Goal: Information Seeking & Learning: Learn about a topic

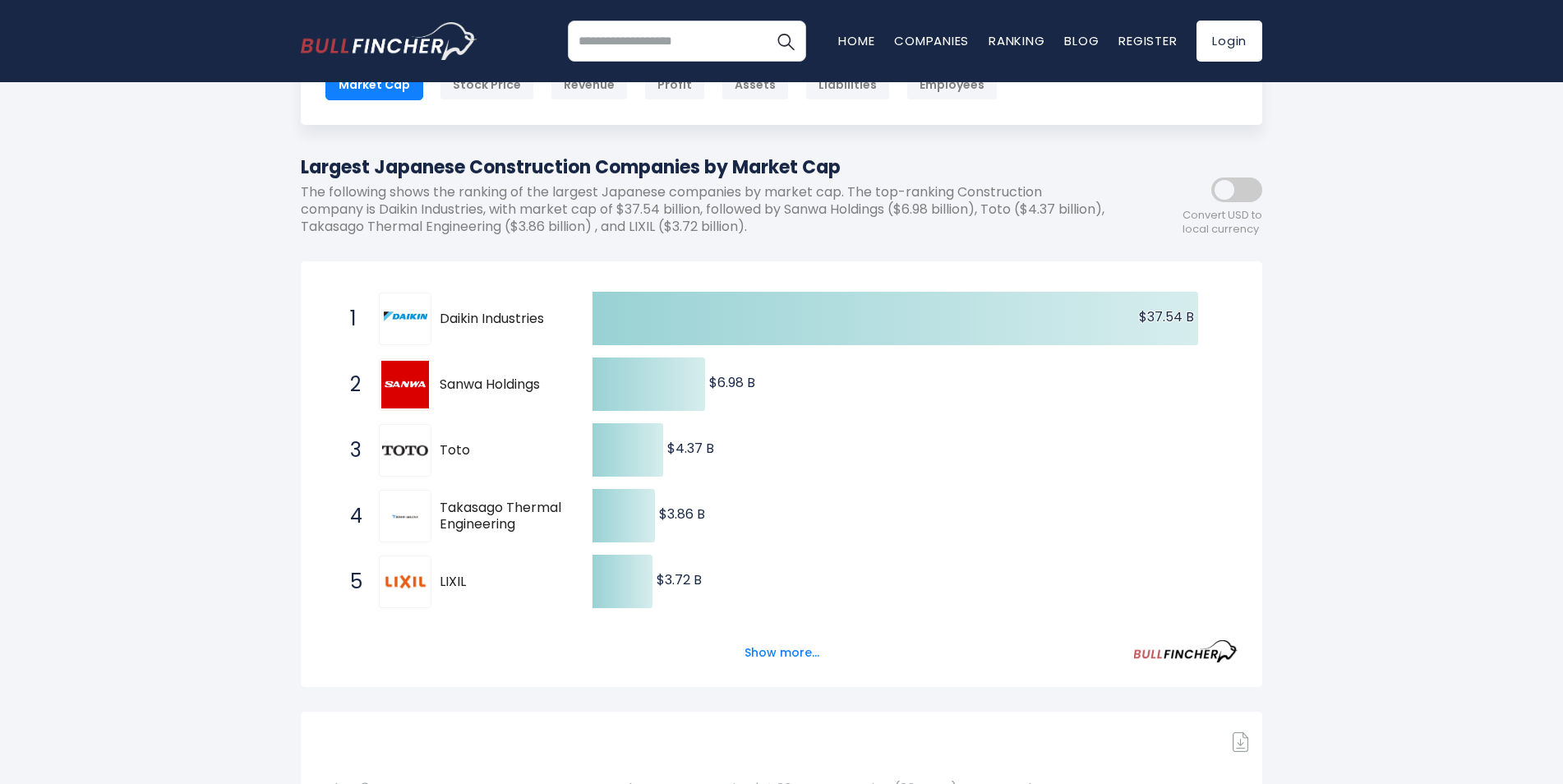
scroll to position [164, 0]
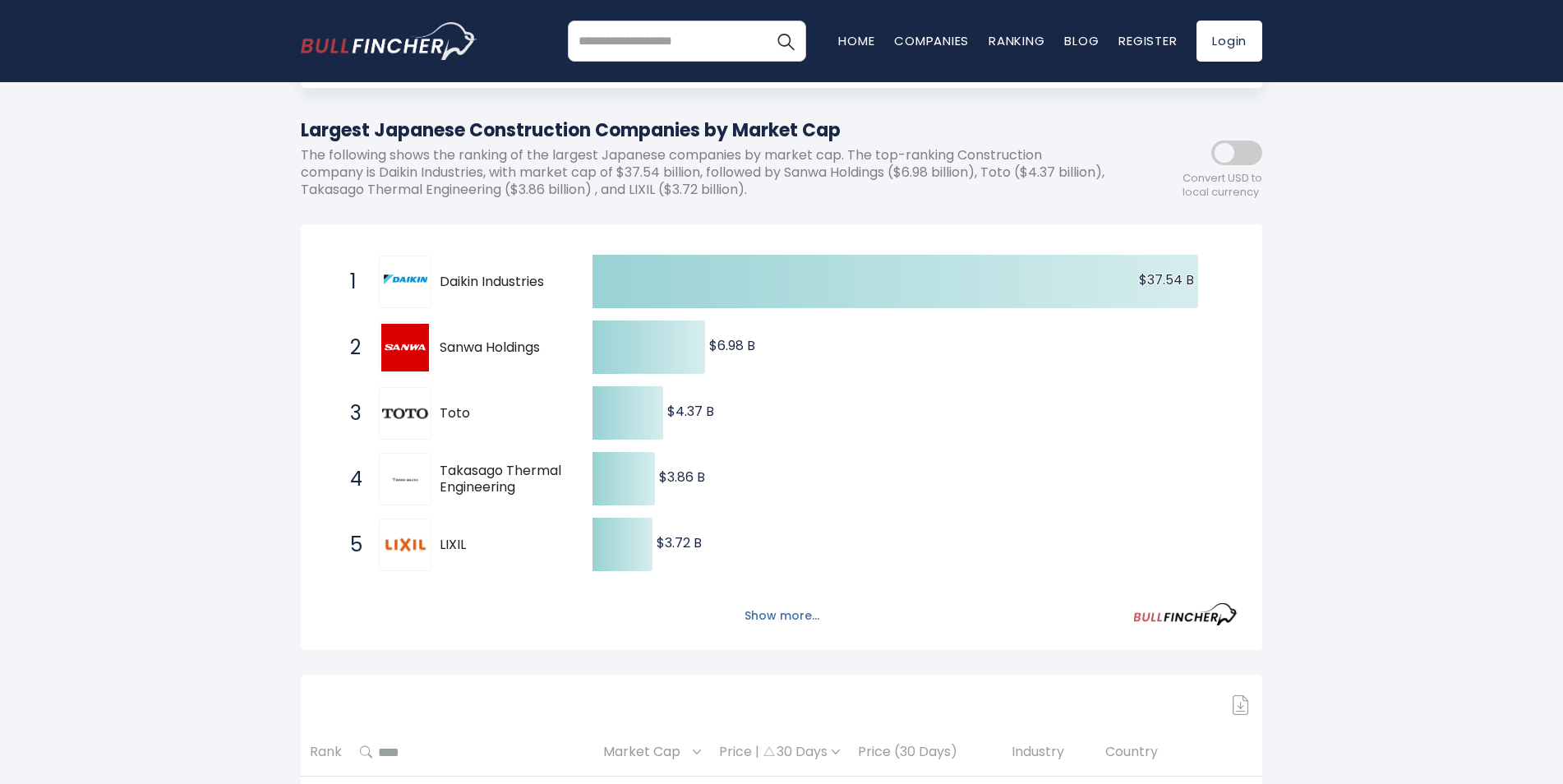
click at [800, 612] on button "Show more..." at bounding box center [782, 615] width 95 height 27
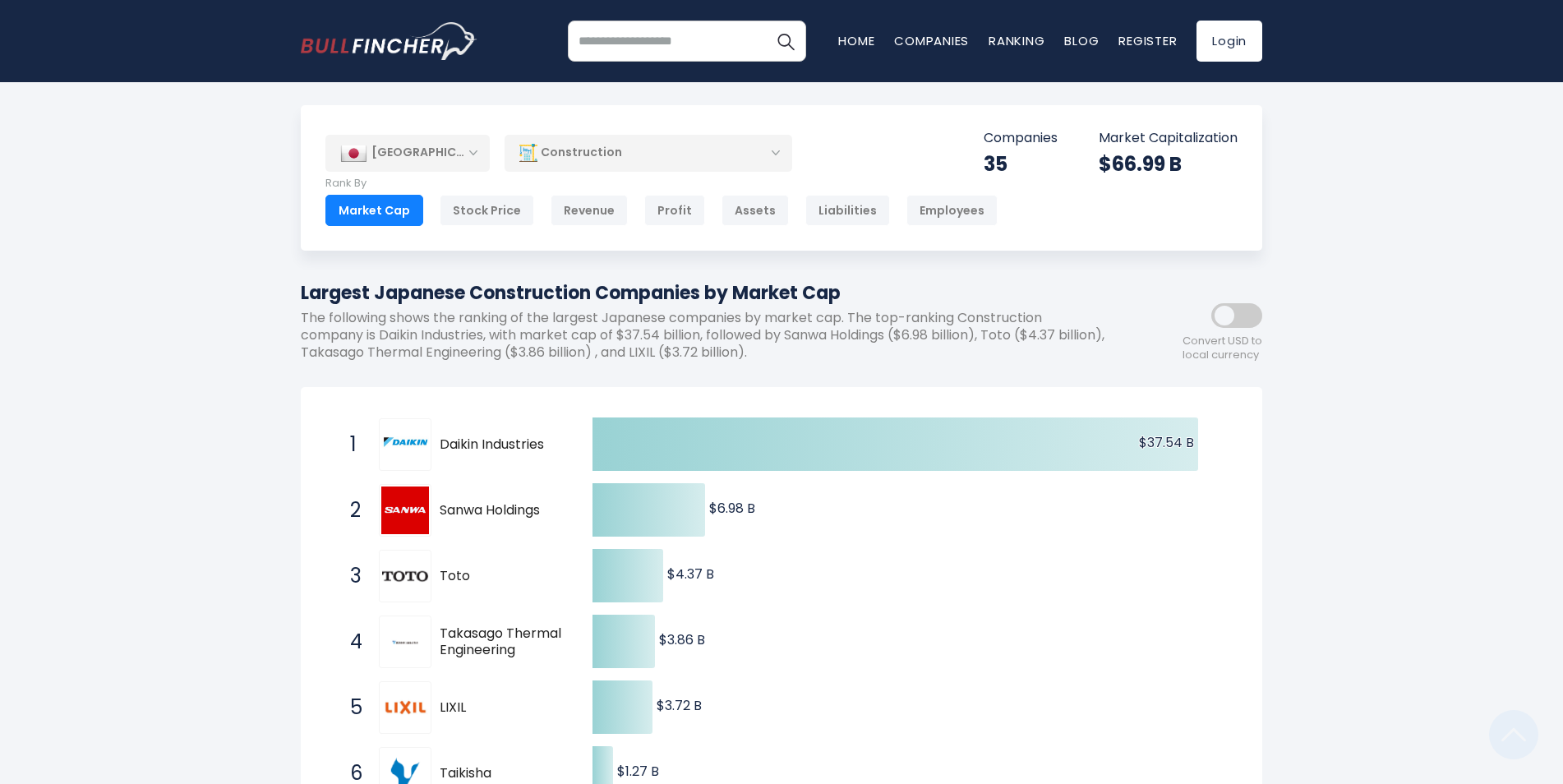
scroll to position [0, 0]
click at [555, 163] on div "Construction" at bounding box center [648, 154] width 288 height 38
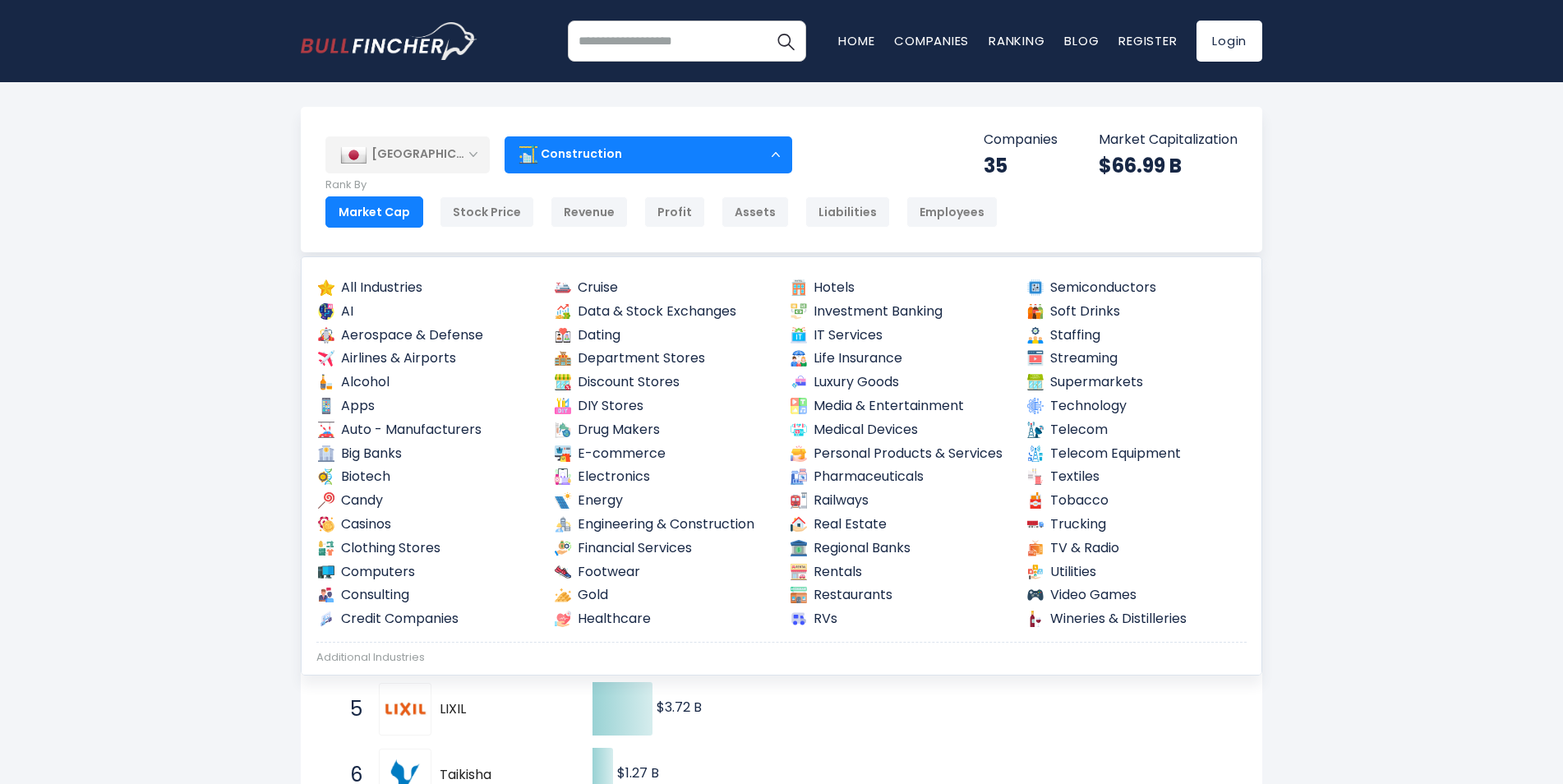
click at [555, 163] on div "Construction" at bounding box center [648, 154] width 288 height 38
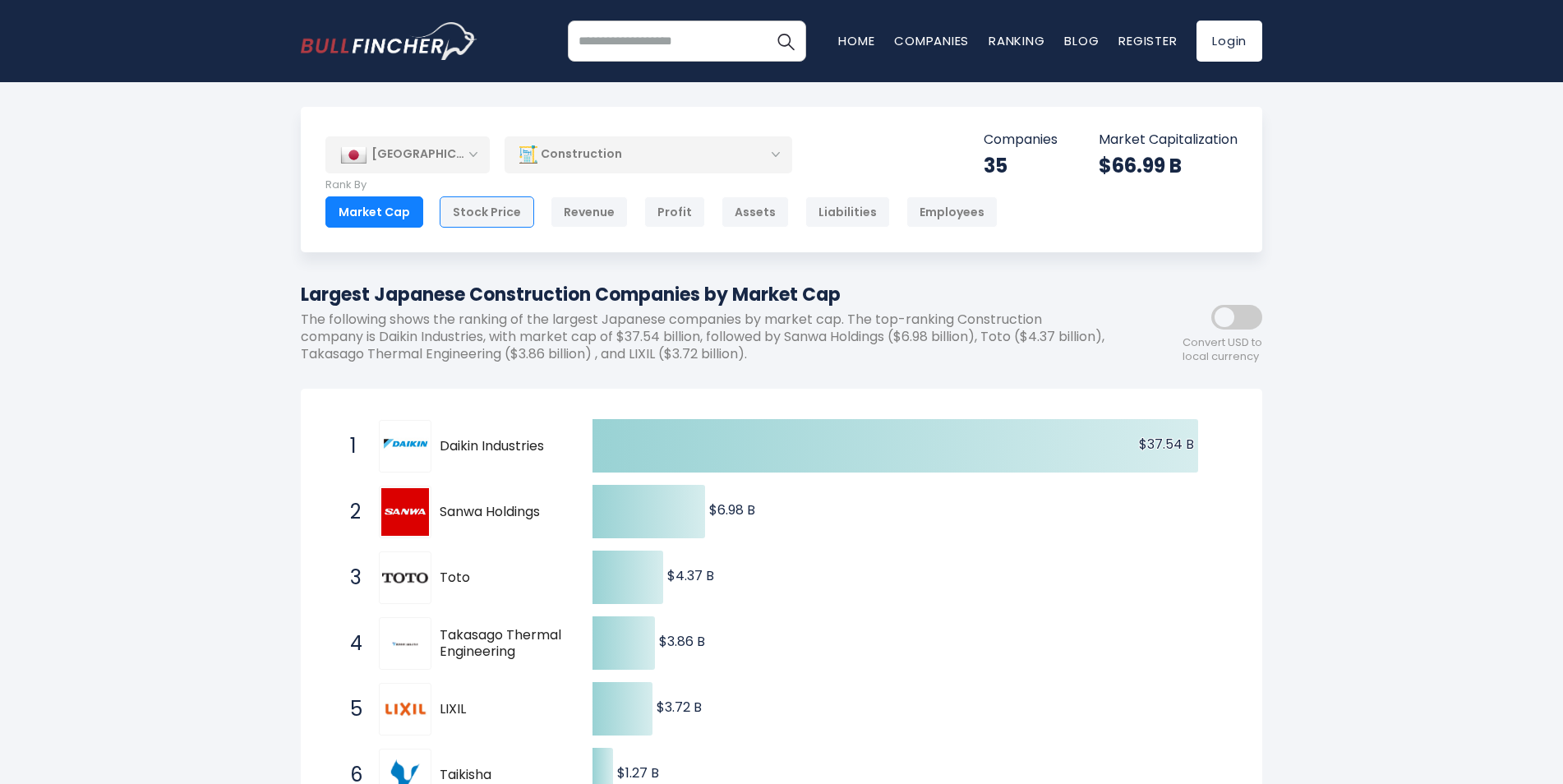
click at [487, 215] on div "Stock Price" at bounding box center [487, 211] width 95 height 31
click at [397, 213] on div "Market Cap" at bounding box center [374, 211] width 98 height 31
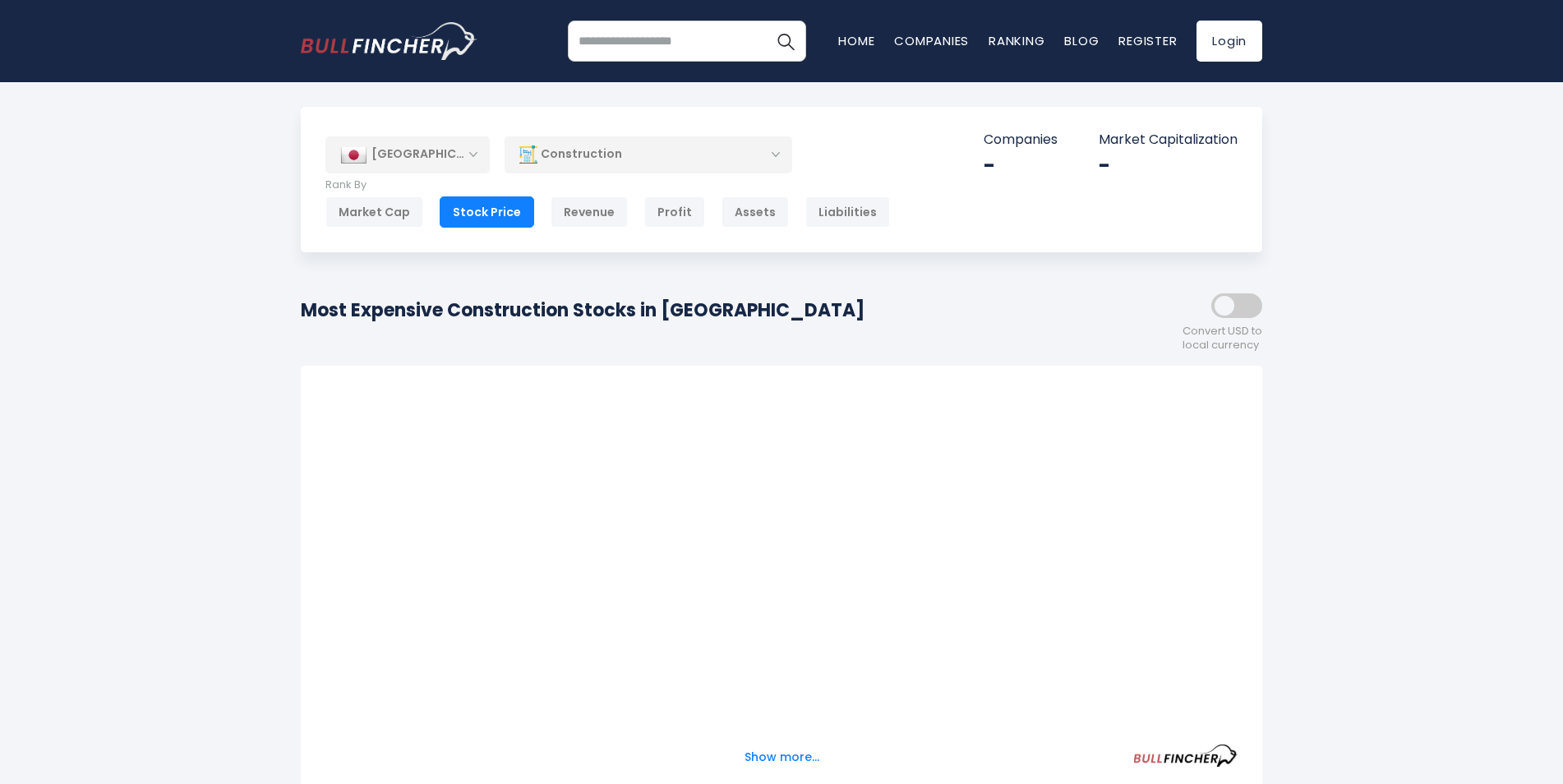
click at [397, 213] on div "Market Cap" at bounding box center [374, 211] width 98 height 31
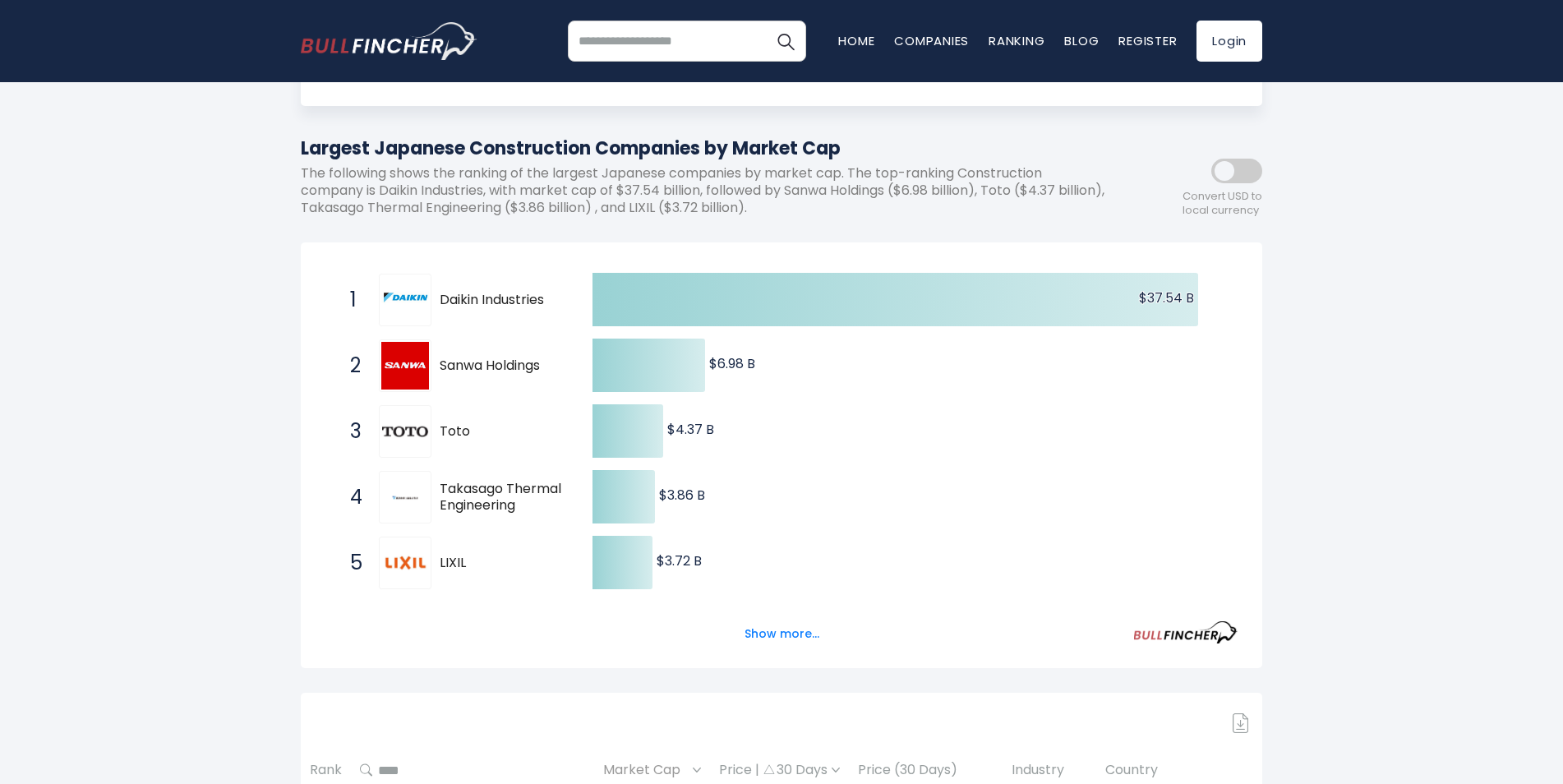
scroll to position [164, 0]
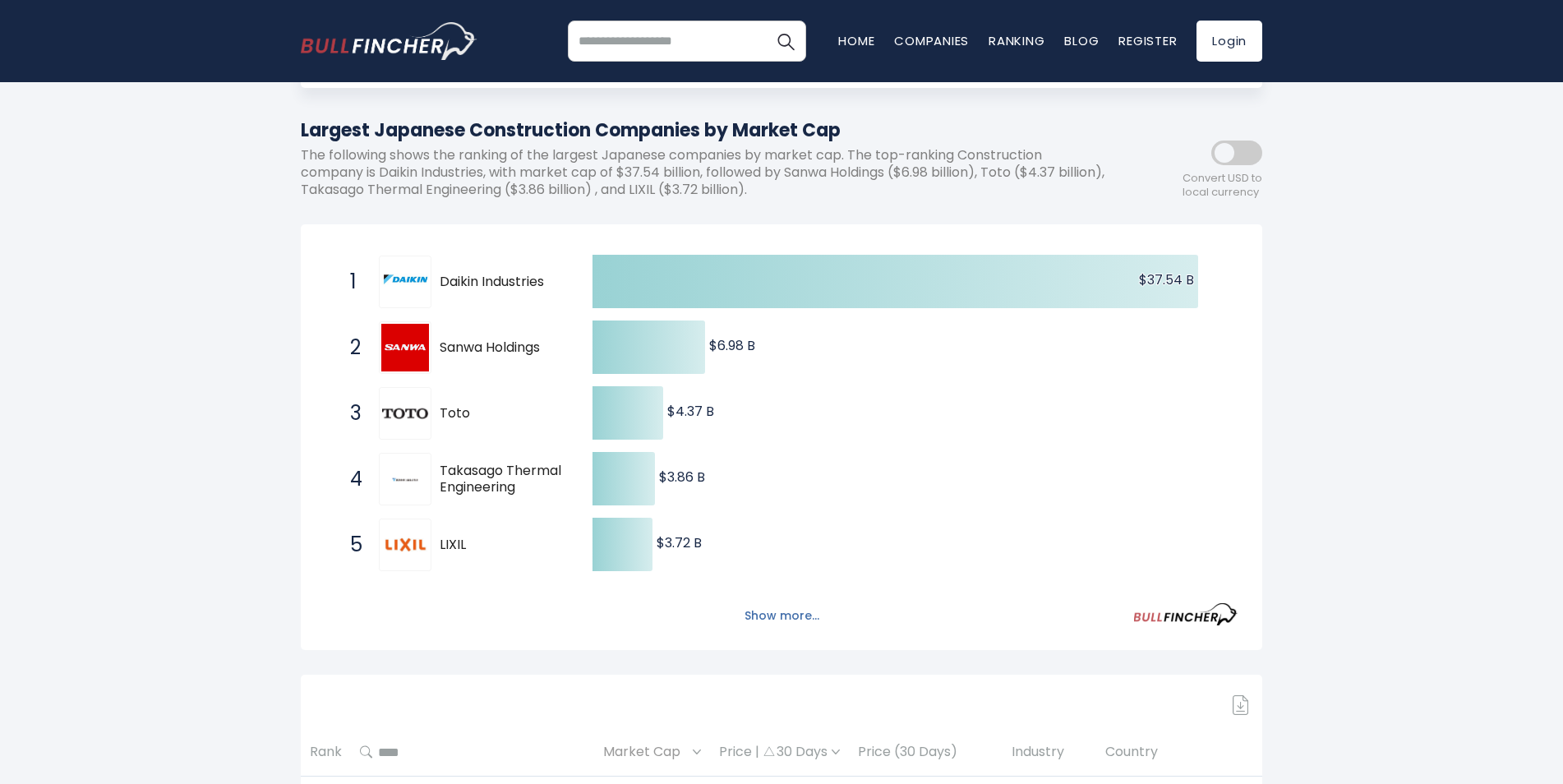
click at [776, 605] on button "Show more..." at bounding box center [782, 615] width 95 height 27
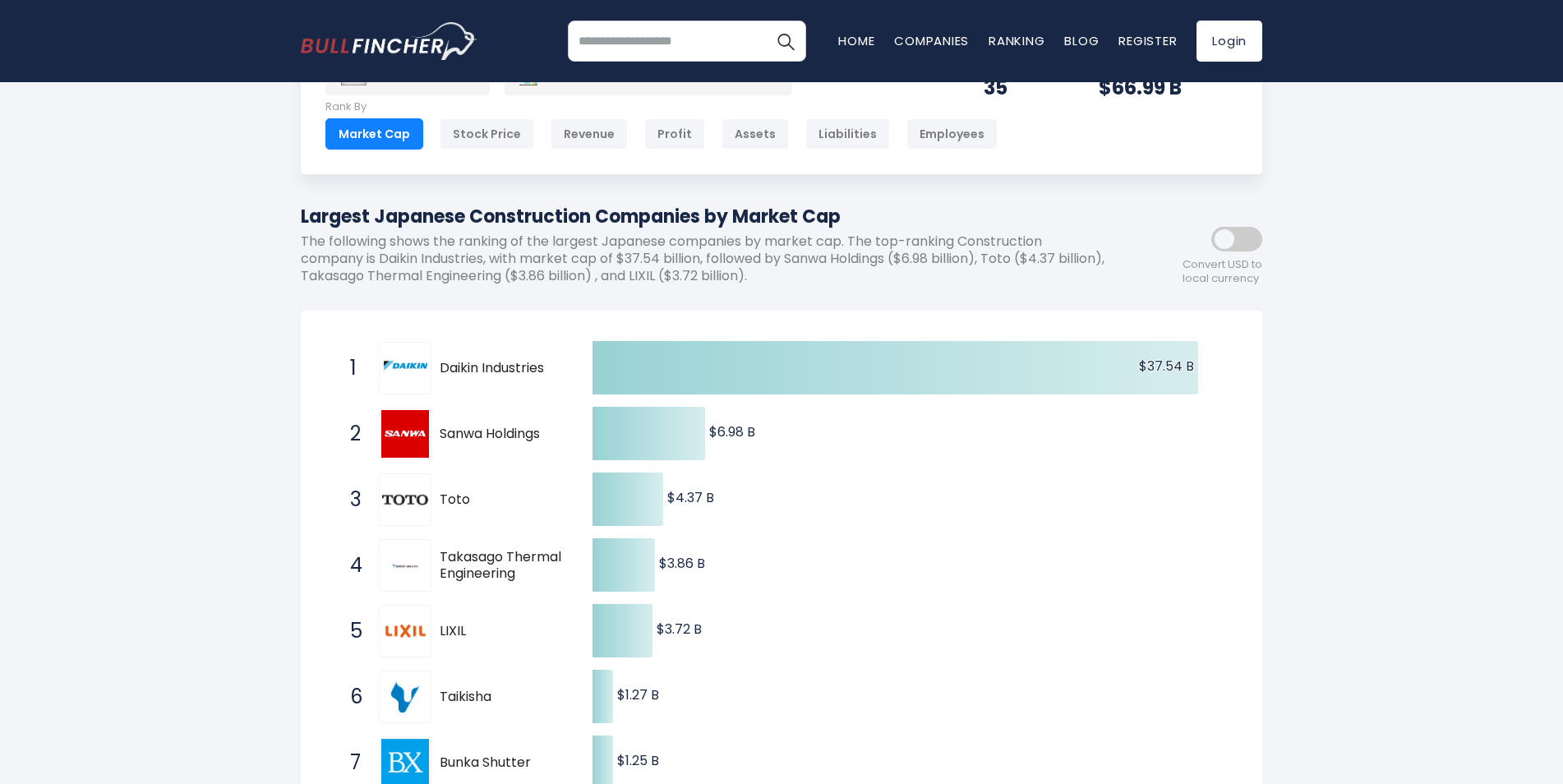
scroll to position [0, 0]
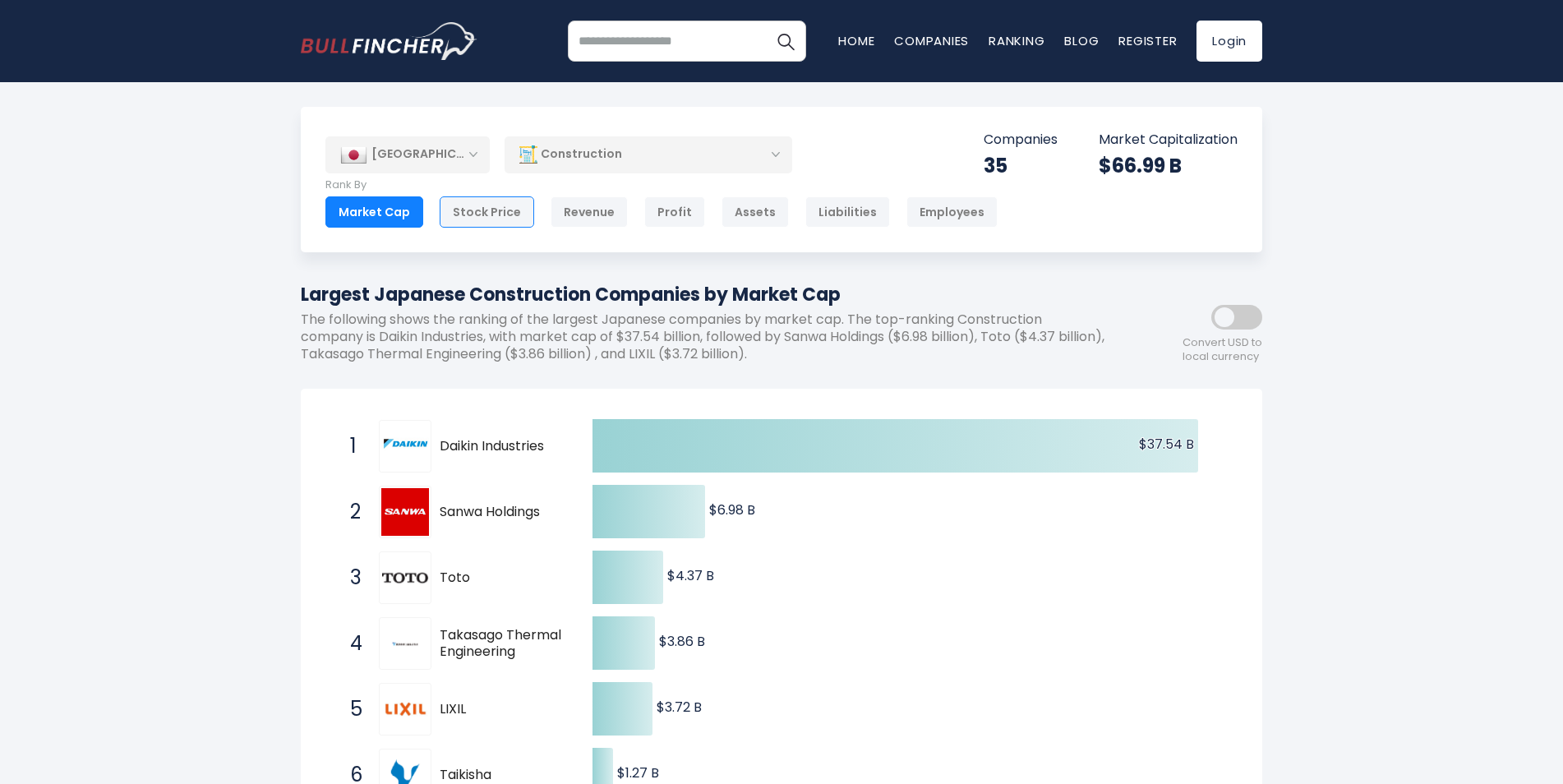
click at [487, 204] on div "Stock Price" at bounding box center [487, 211] width 95 height 31
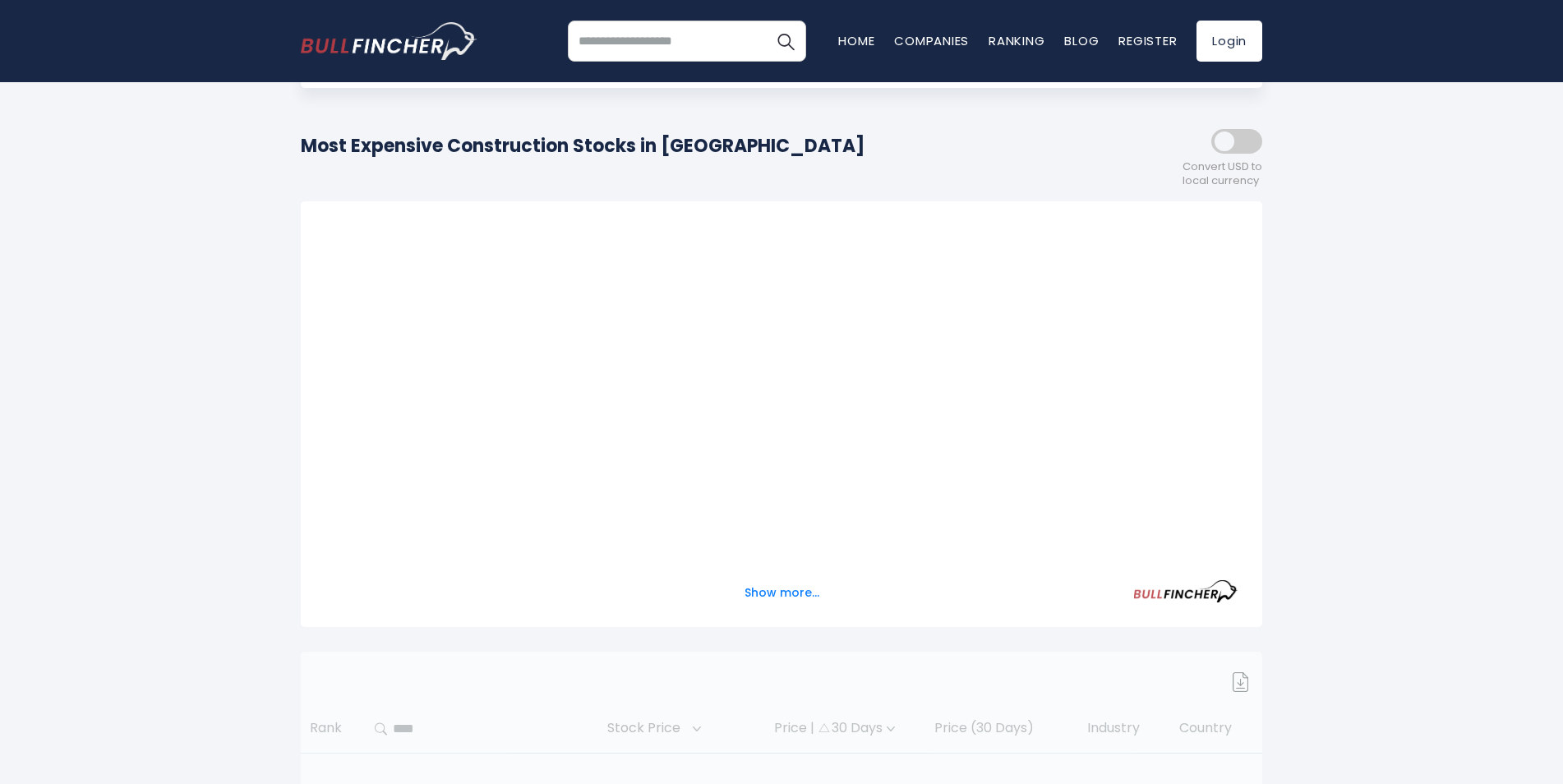
scroll to position [82, 0]
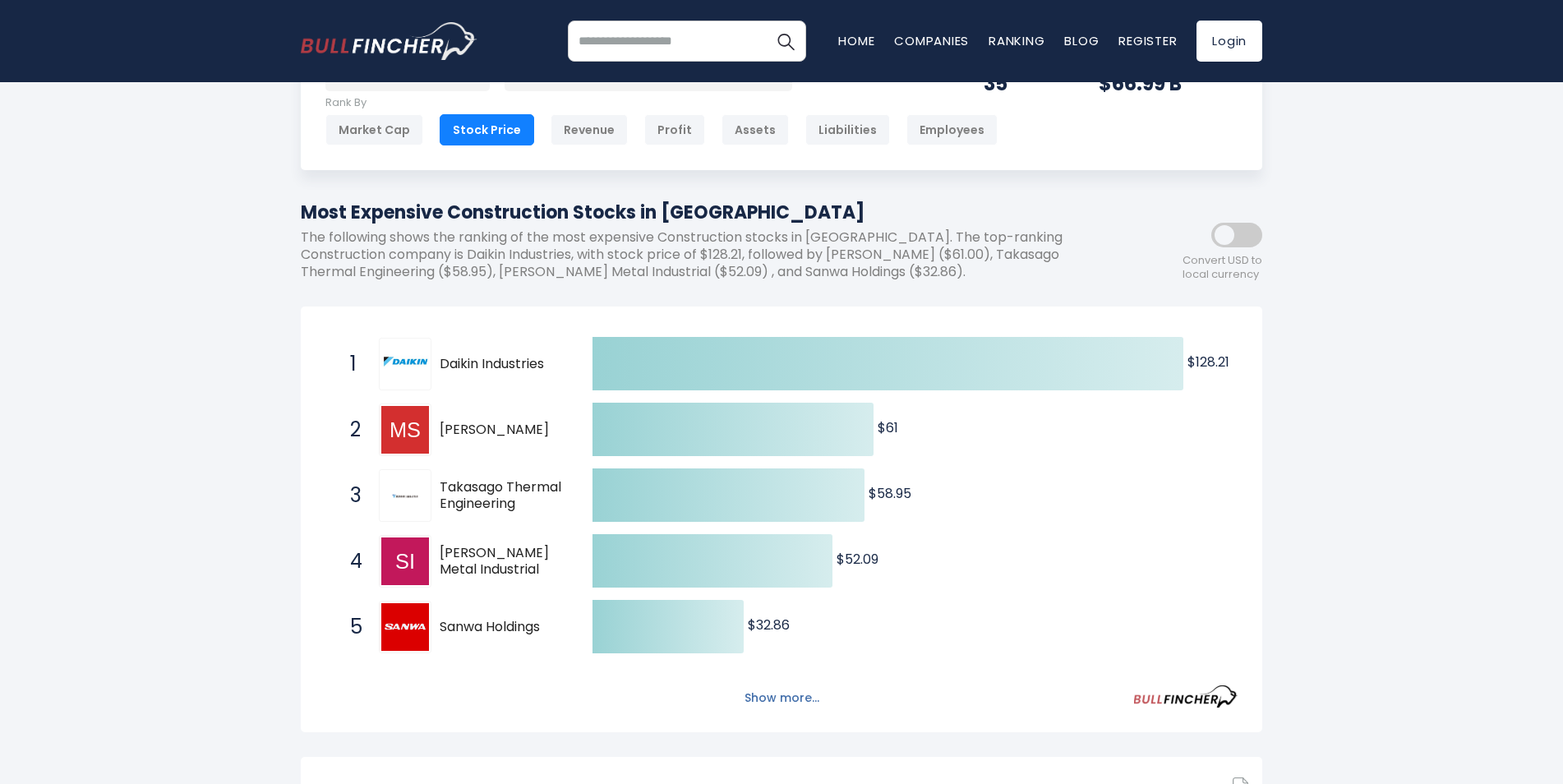
click at [779, 698] on button "Show more..." at bounding box center [782, 698] width 95 height 27
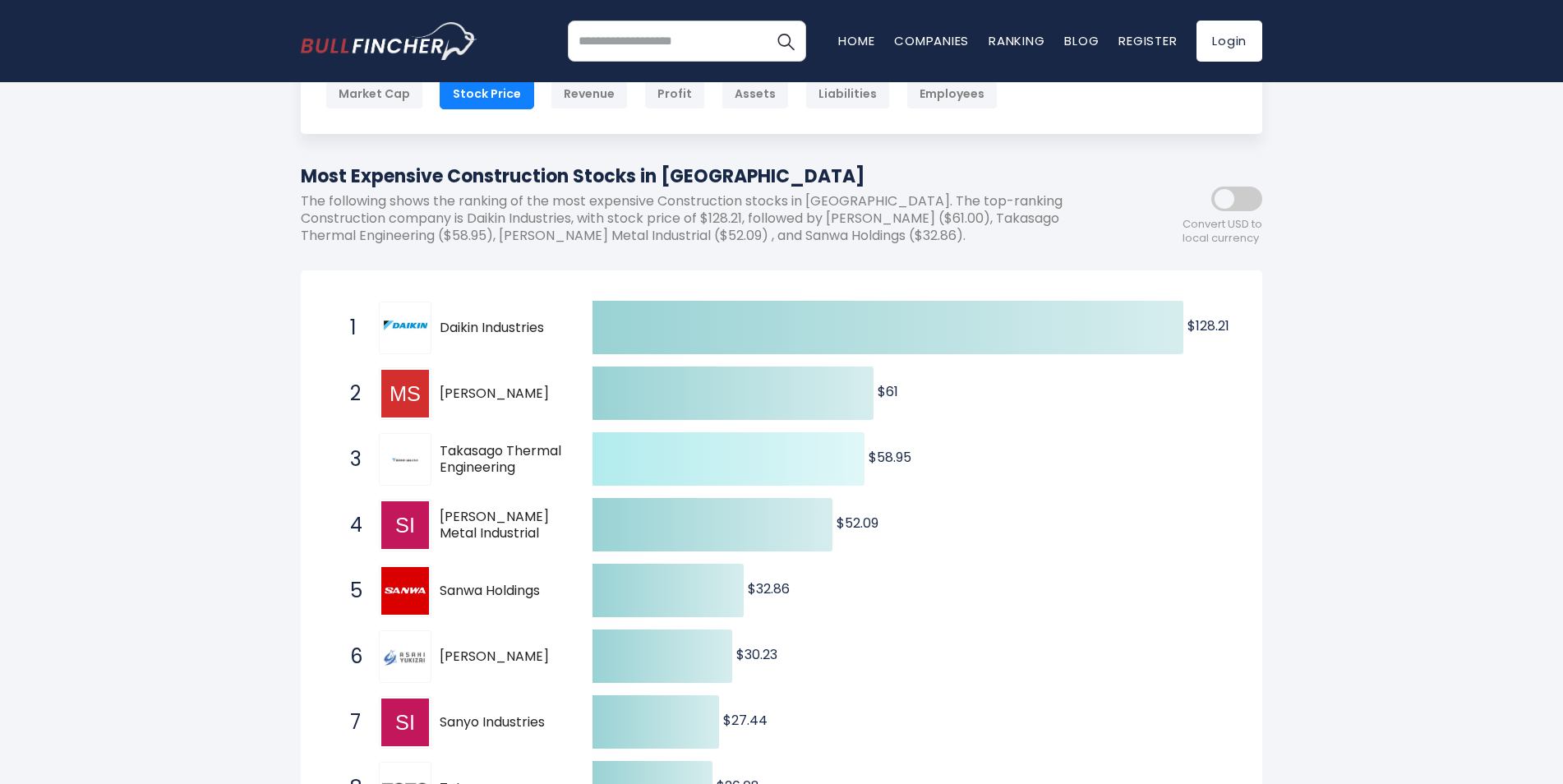
scroll to position [0, 0]
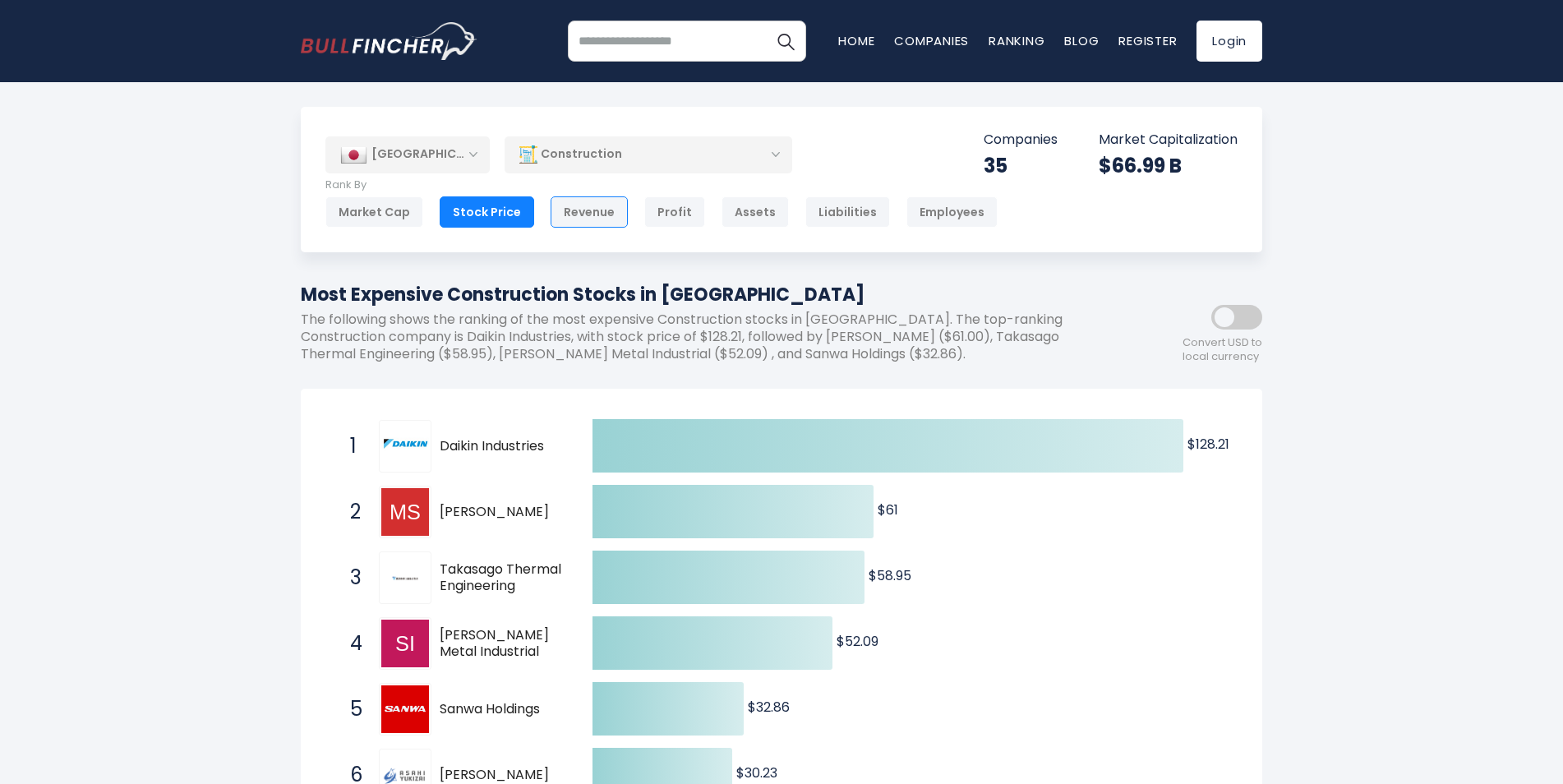
click at [602, 215] on div "Revenue" at bounding box center [589, 211] width 77 height 31
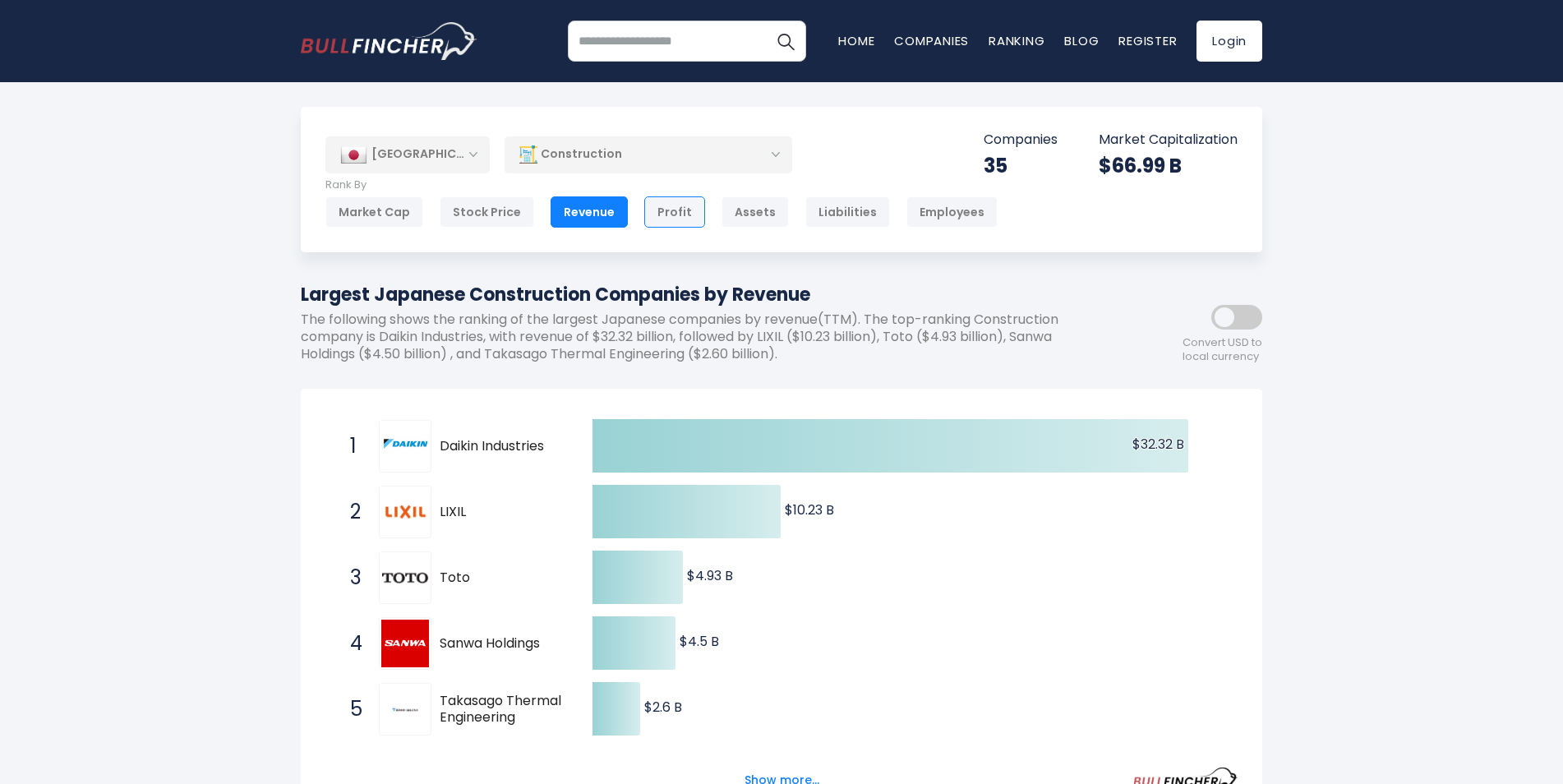
click at [680, 212] on div "Profit" at bounding box center [675, 211] width 60 height 31
